Goal: Find specific page/section: Find specific page/section

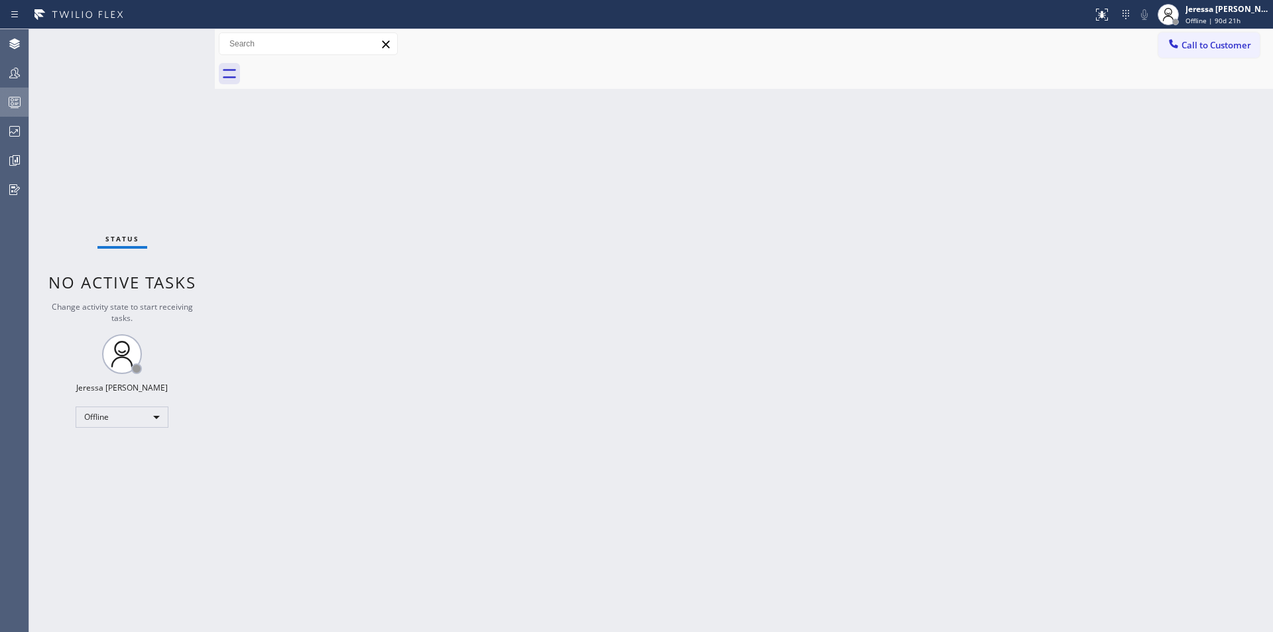
click at [15, 105] on icon at bounding box center [14, 103] width 7 height 9
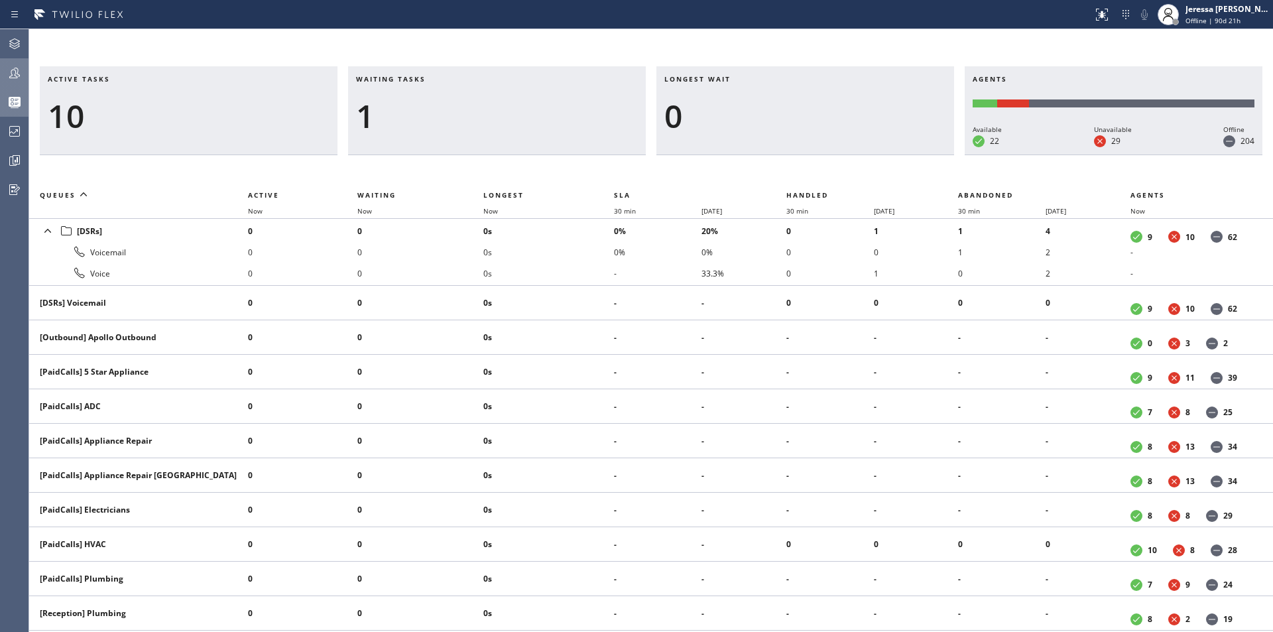
click at [12, 72] on icon at bounding box center [15, 73] width 16 height 16
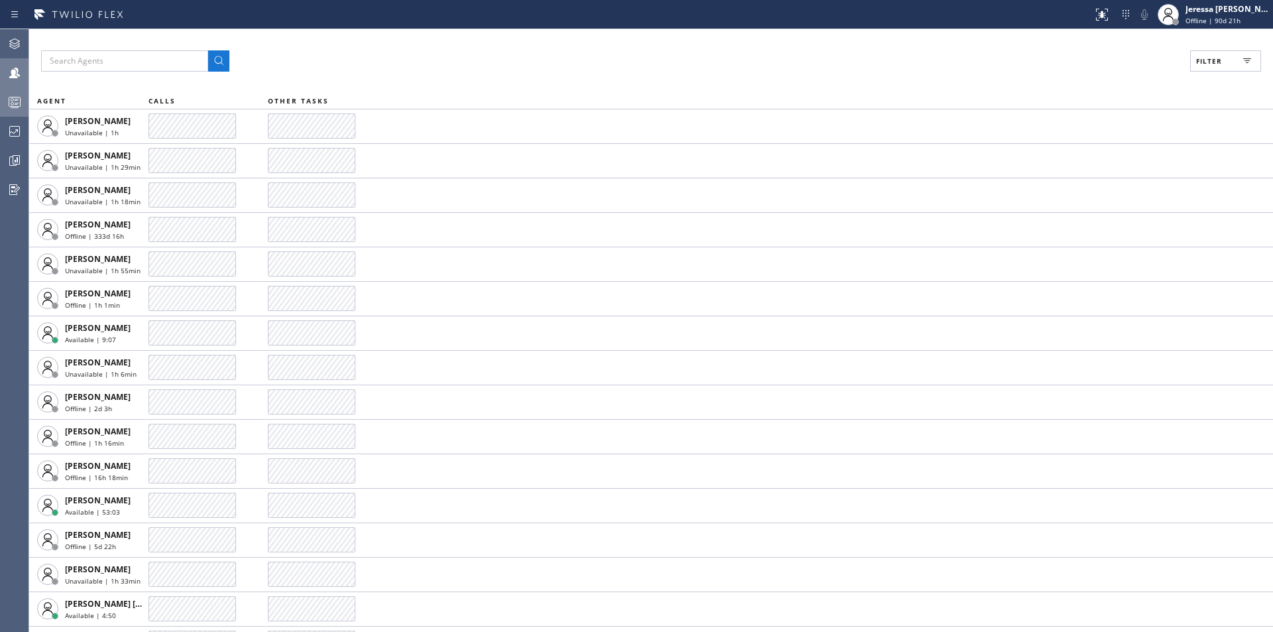
drag, startPoint x: 1205, startPoint y: 58, endPoint x: 1184, endPoint y: 188, distance: 131.6
click at [1205, 62] on span "Filter" at bounding box center [1209, 60] width 26 height 9
click at [1110, 150] on div "Available" at bounding box center [1168, 156] width 212 height 21
click at [1105, 157] on label "Available" at bounding box center [1175, 156] width 174 height 11
click at [1088, 157] on input "Available" at bounding box center [1080, 157] width 16 height 16
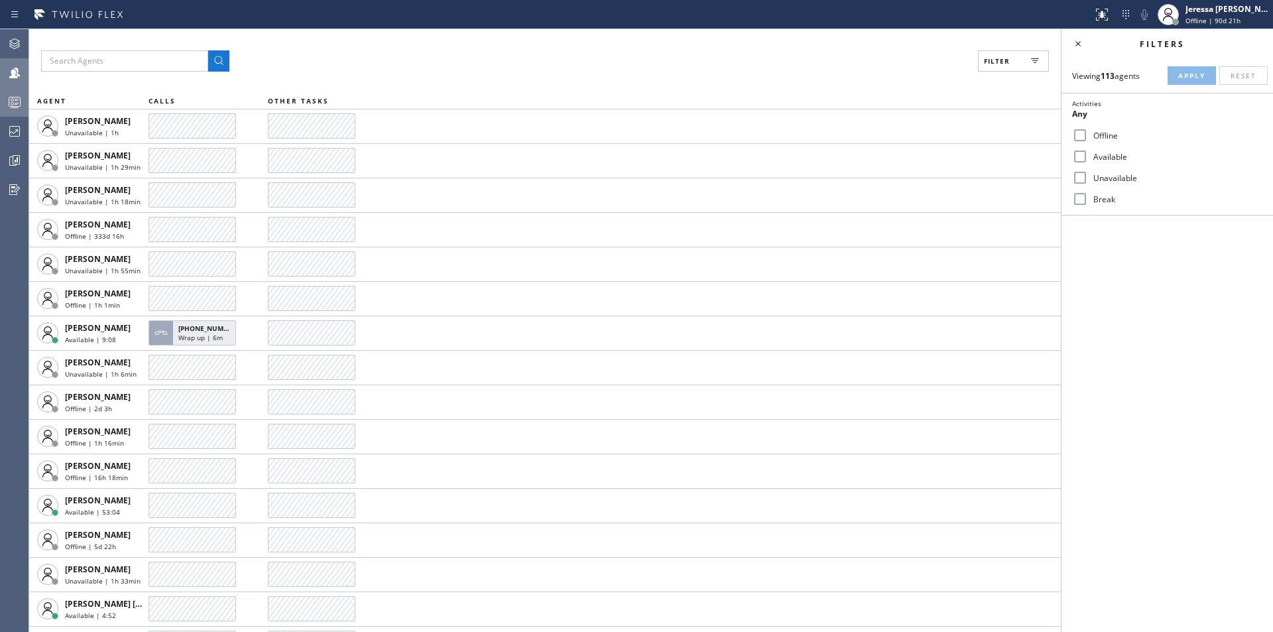
checkbox input "true"
click at [1191, 68] on button "Apply" at bounding box center [1192, 75] width 48 height 19
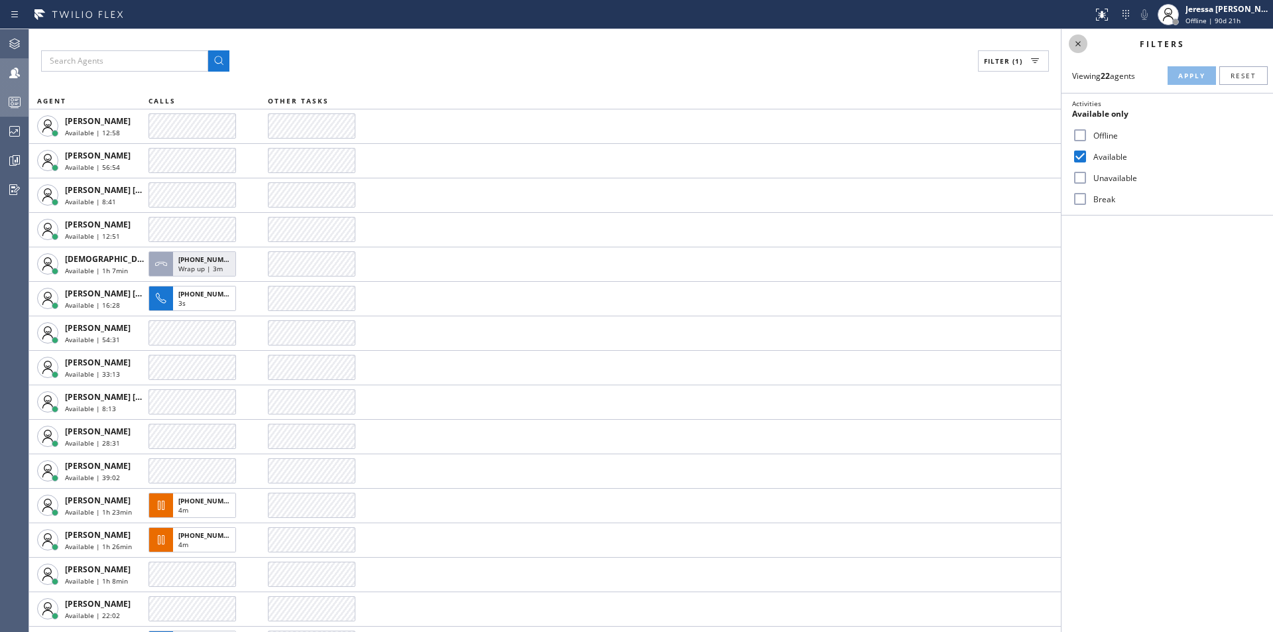
click at [1080, 44] on icon at bounding box center [1078, 44] width 16 height 16
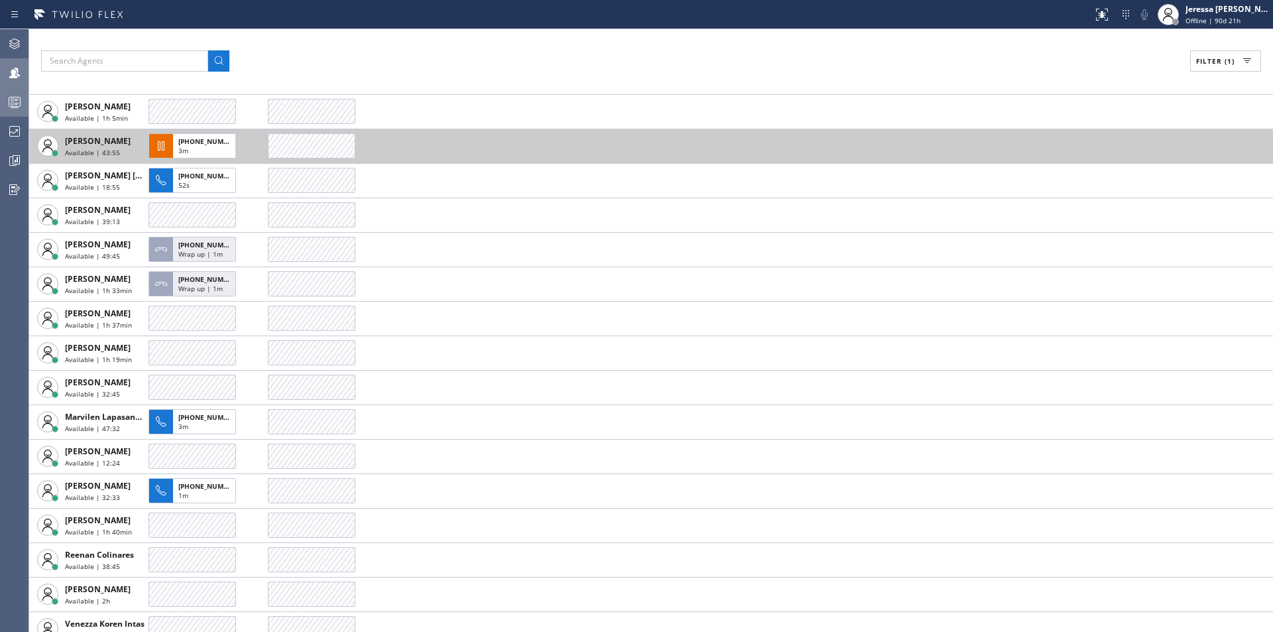
scroll to position [265, 0]
